Goal: Navigation & Orientation: Find specific page/section

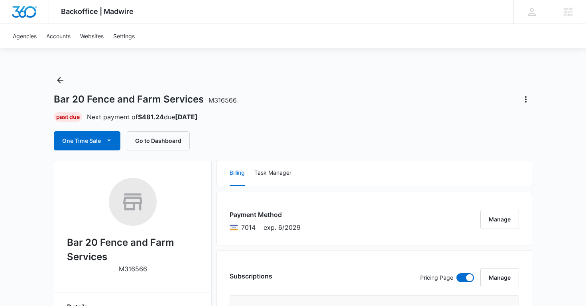
click at [131, 270] on p "M316566" at bounding box center [133, 269] width 28 height 10
copy p "M316566"
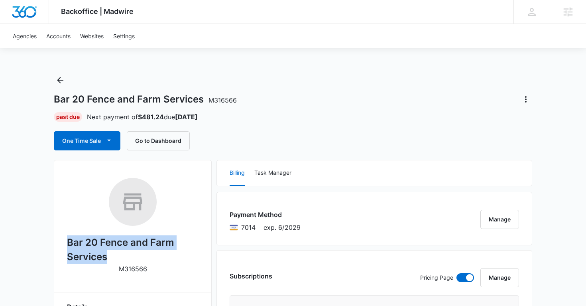
drag, startPoint x: 66, startPoint y: 241, endPoint x: 107, endPoint y: 257, distance: 43.8
copy h2 "Bar 20 Fence and Farm Services"
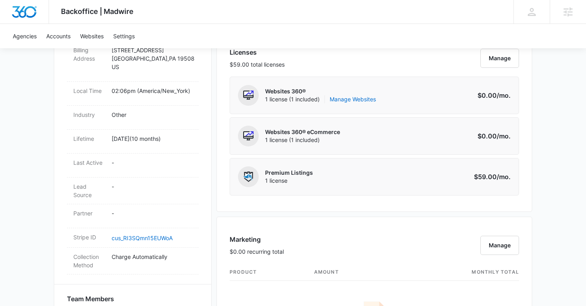
scroll to position [334, 0]
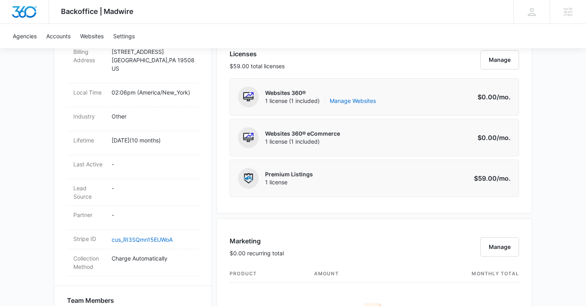
click at [365, 96] on p "Websites 360®" at bounding box center [320, 93] width 111 height 8
click at [355, 101] on link "Manage Websites" at bounding box center [352, 101] width 46 height 8
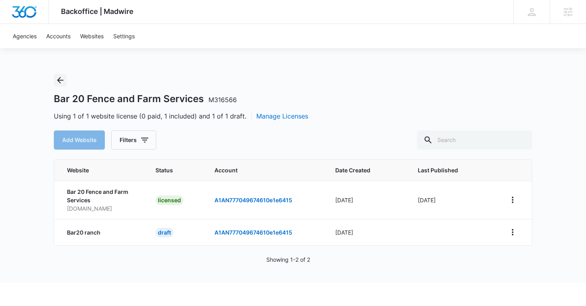
click at [60, 80] on icon "Back" at bounding box center [60, 80] width 6 height 6
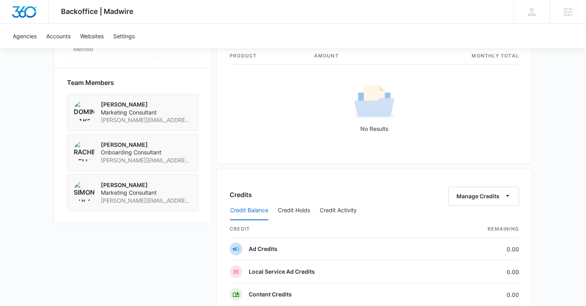
scroll to position [552, 0]
